Goal: Task Accomplishment & Management: Manage account settings

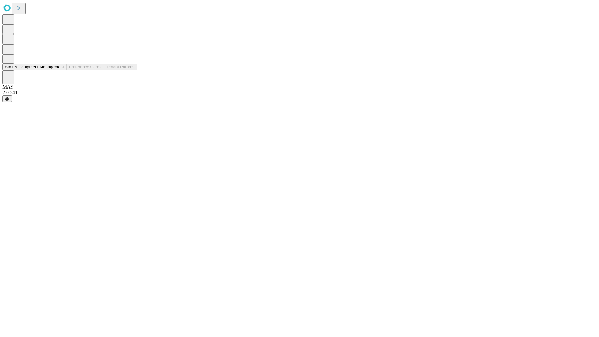
click at [60, 70] on button "Staff & Equipment Management" at bounding box center [34, 67] width 64 height 7
